Goal: Check status: Check status

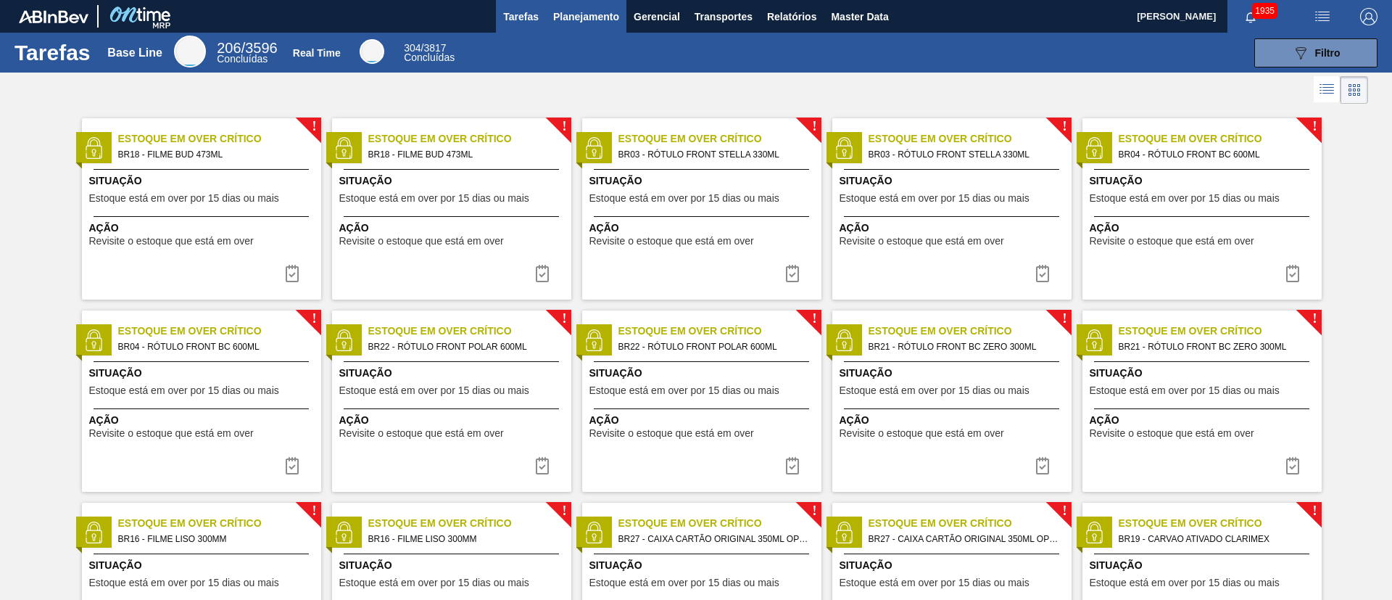
click at [579, 12] on span "Planejamento" at bounding box center [586, 16] width 66 height 17
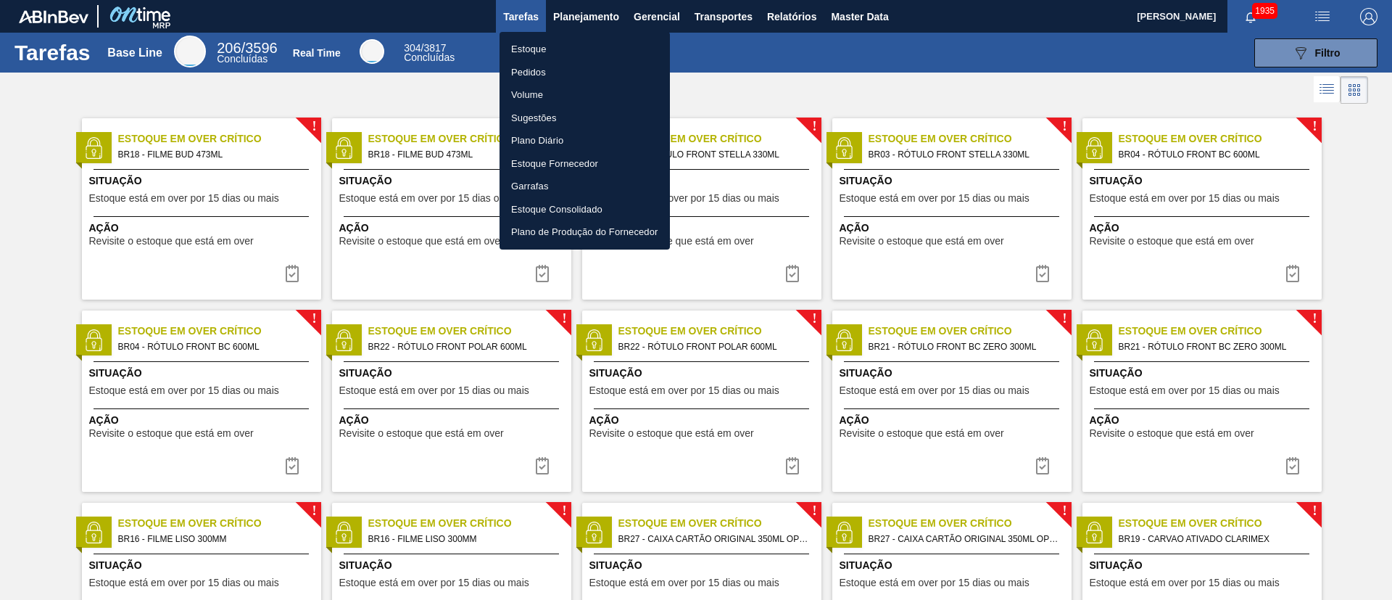
click at [535, 44] on li "Estoque" at bounding box center [585, 49] width 170 height 23
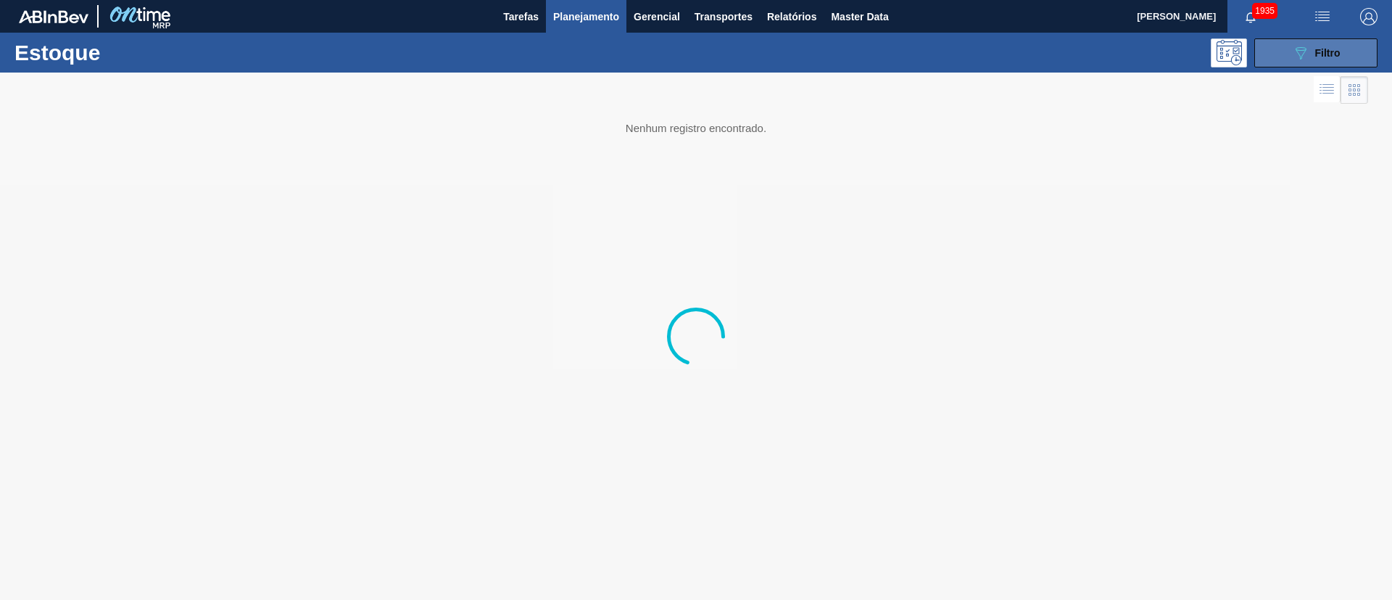
click at [927, 48] on icon "089F7B8B-B2A5-4AFE-B5C0-19BA573D28AC" at bounding box center [1300, 52] width 17 height 17
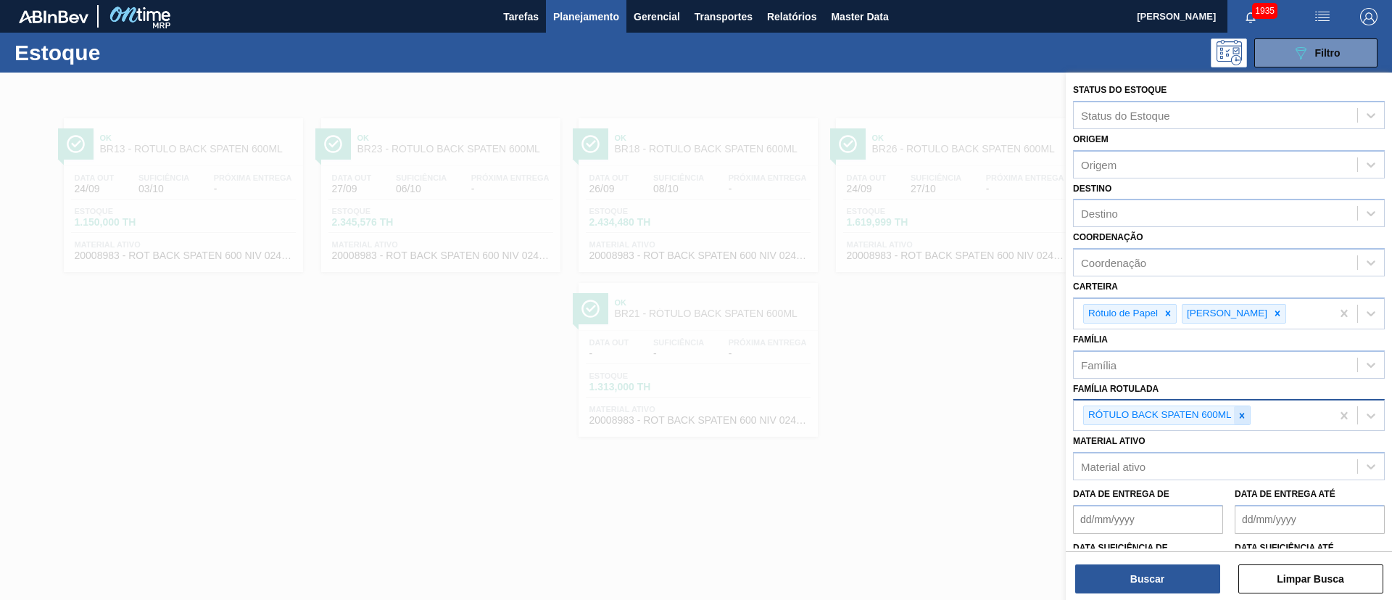
click at [927, 399] on div at bounding box center [1242, 415] width 16 height 18
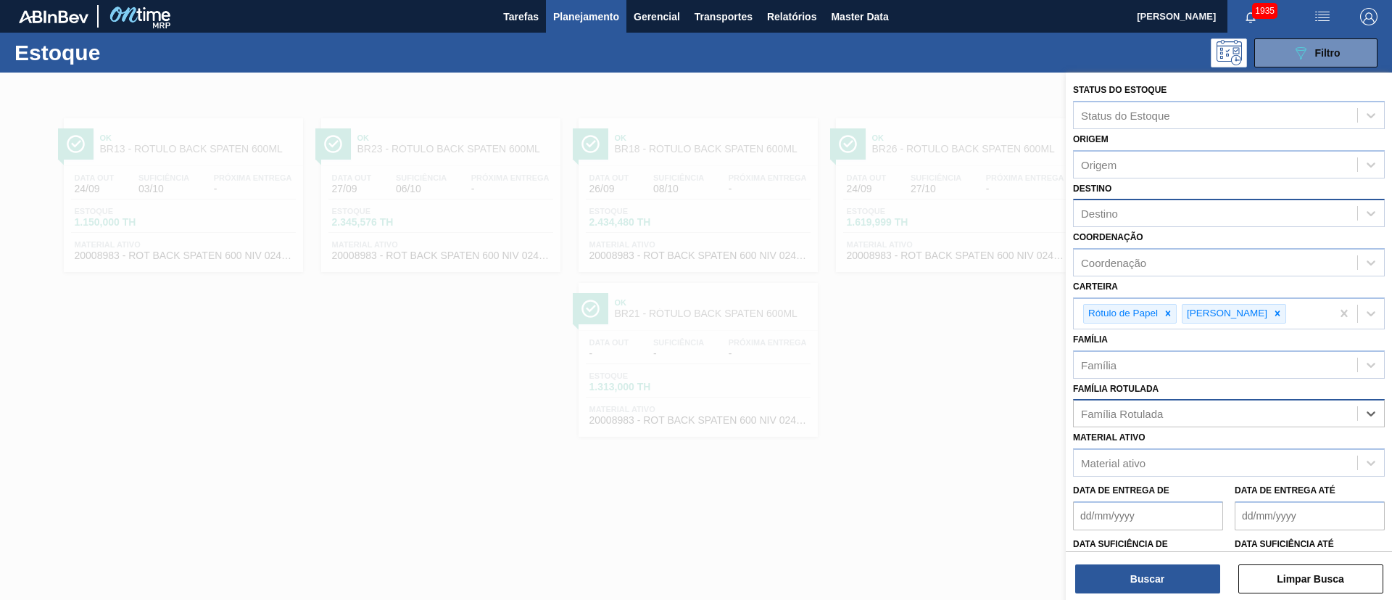
click at [927, 221] on div "Destino" at bounding box center [1216, 213] width 284 height 21
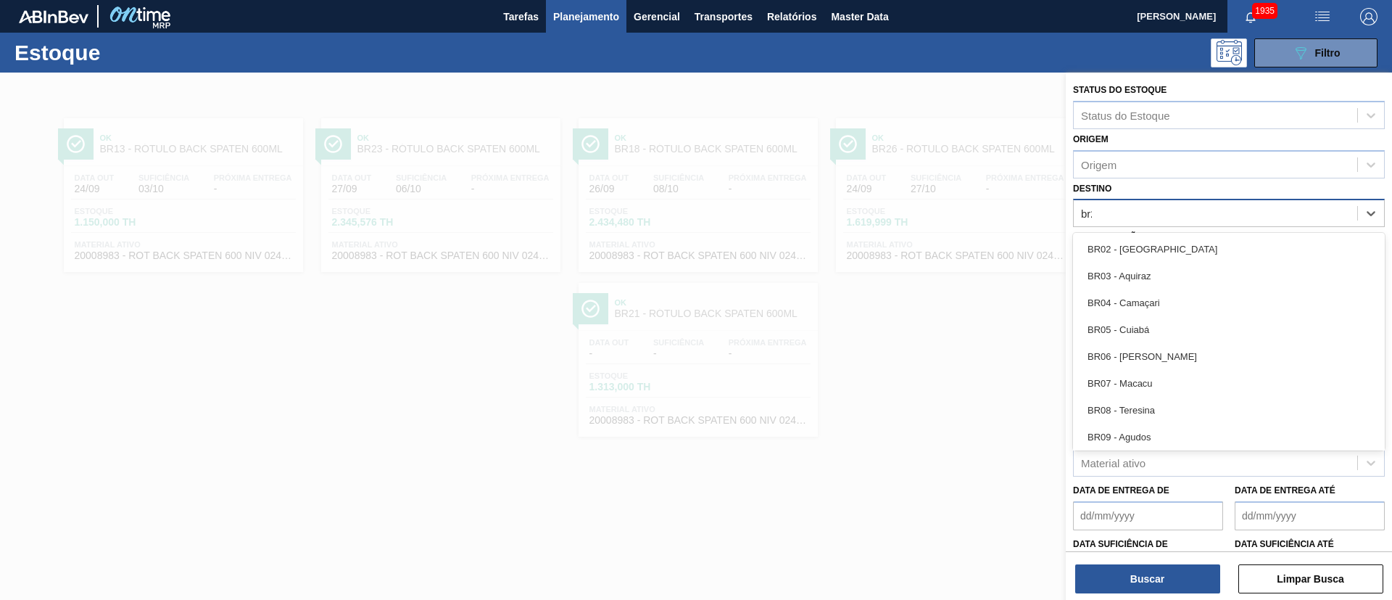
type input "br23"
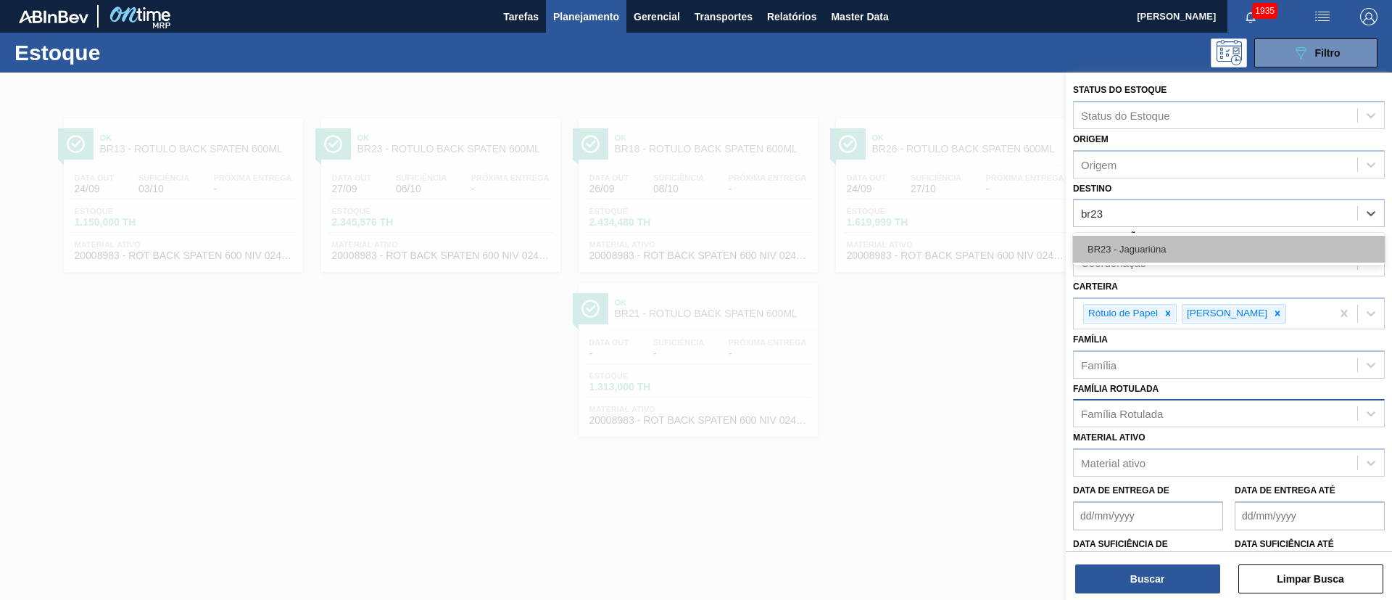
click at [927, 240] on div "BR23 - Jaguariúna" at bounding box center [1229, 249] width 312 height 27
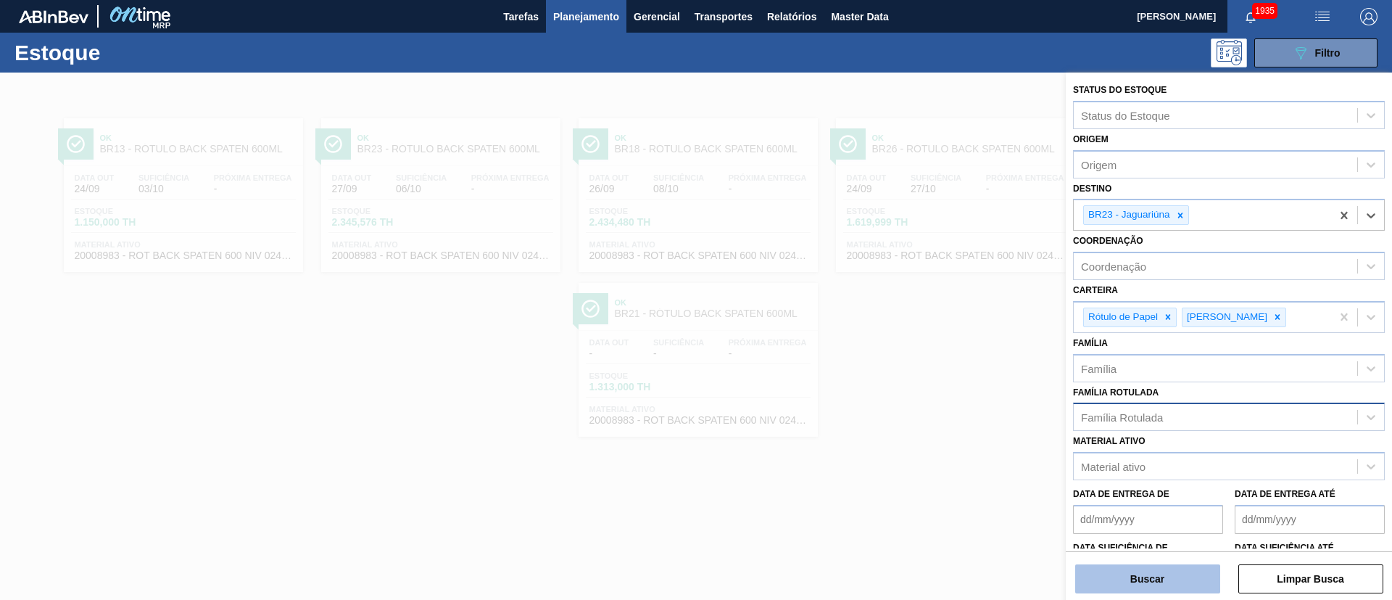
click at [927, 399] on button "Buscar" at bounding box center [1147, 578] width 145 height 29
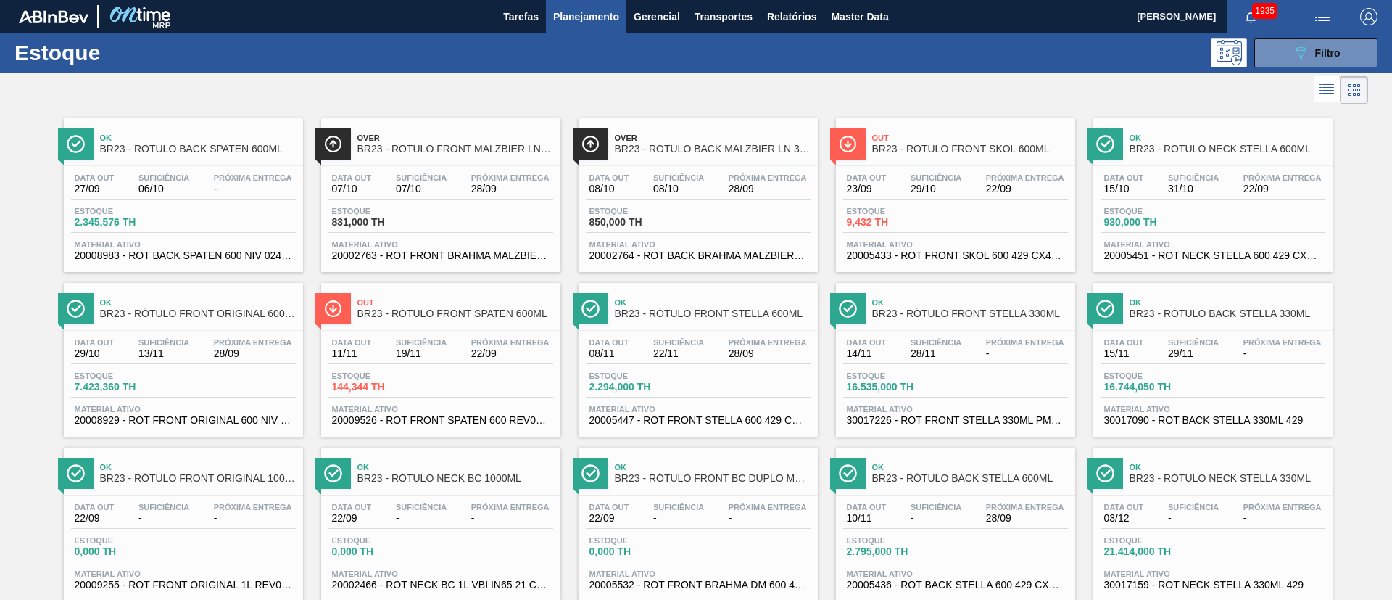
scroll to position [1025, 0]
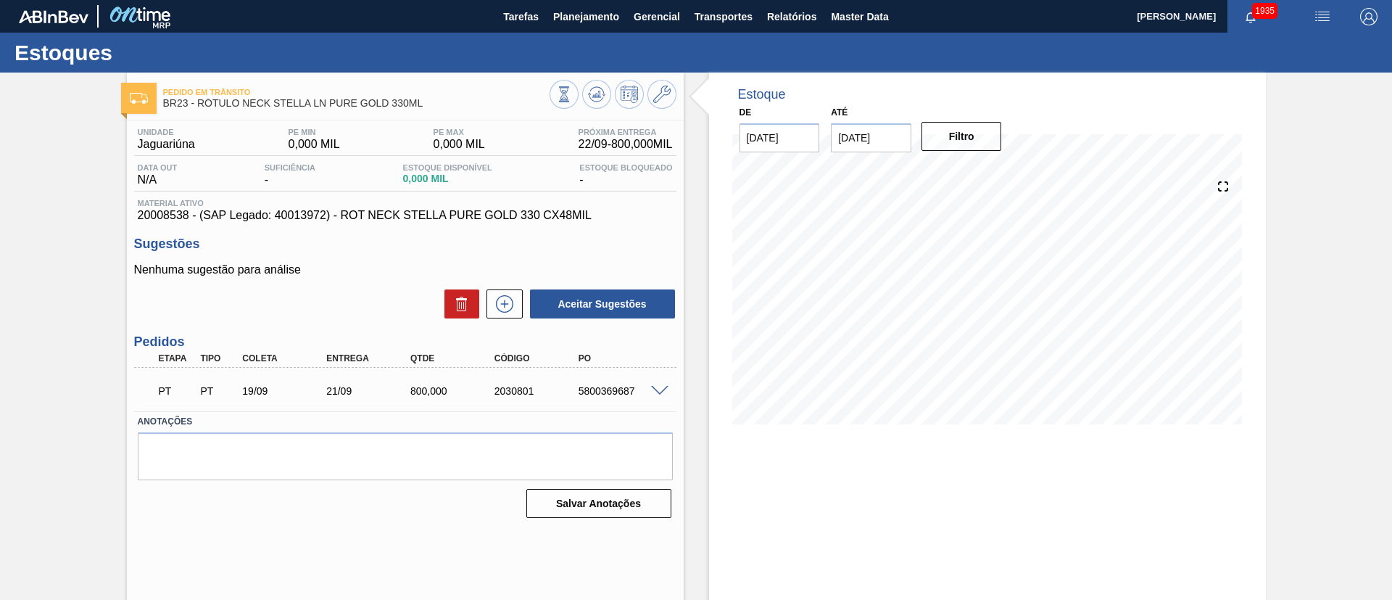
click at [381, 509] on div "Salvar Anotações" at bounding box center [405, 503] width 535 height 32
